Goal: Find specific page/section: Find specific page/section

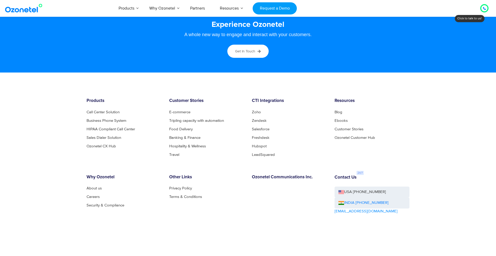
scroll to position [2782, 0]
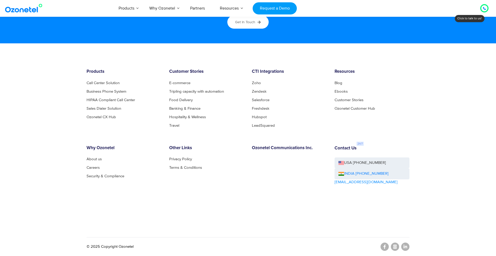
click at [200, 183] on div "Other Links Privacy Policy Terms & Conditions" at bounding box center [206, 180] width 83 height 69
click at [91, 167] on link "Careers" at bounding box center [95, 168] width 16 height 4
